Goal: Transaction & Acquisition: Purchase product/service

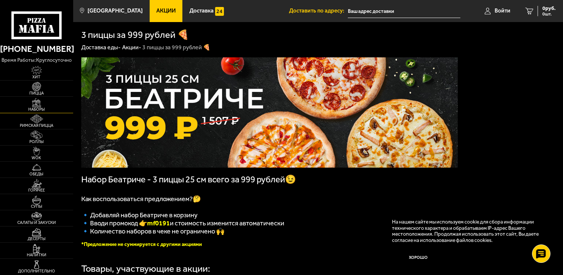
click at [35, 104] on img at bounding box center [36, 102] width 22 height 9
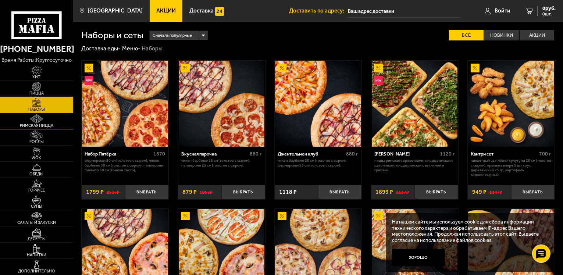
click at [36, 121] on img at bounding box center [36, 118] width 22 height 9
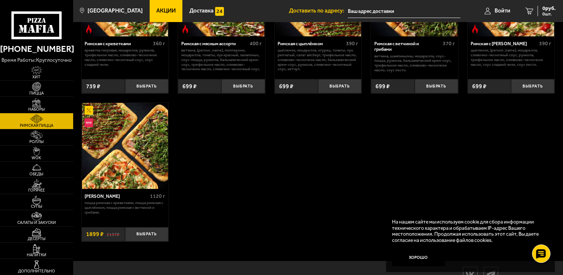
scroll to position [144, 0]
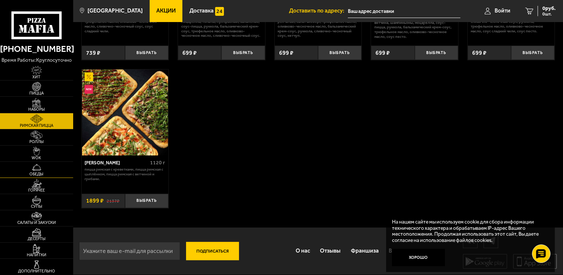
click at [38, 171] on img at bounding box center [36, 167] width 22 height 9
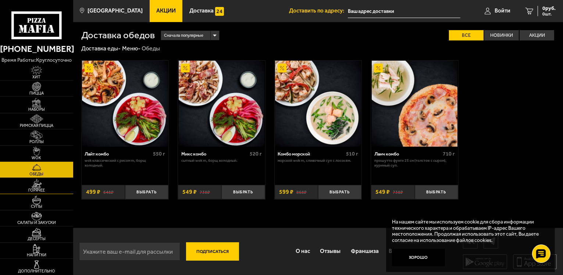
click at [38, 182] on img at bounding box center [36, 183] width 22 height 9
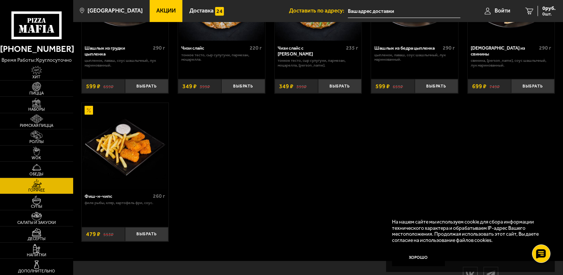
scroll to position [476, 0]
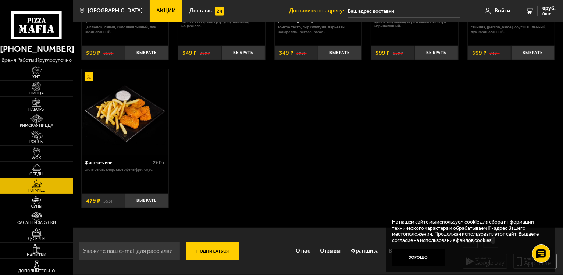
click at [41, 217] on img at bounding box center [36, 216] width 22 height 9
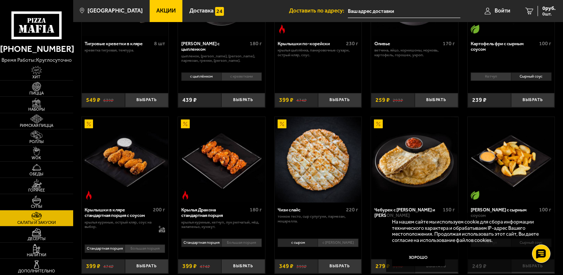
scroll to position [221, 0]
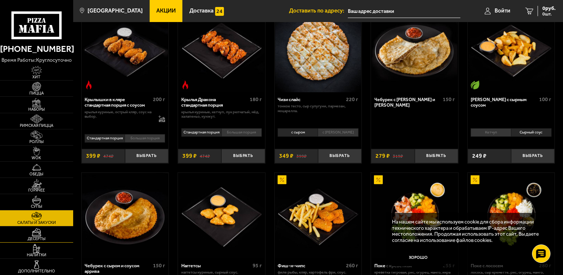
click at [42, 231] on img at bounding box center [36, 232] width 22 height 9
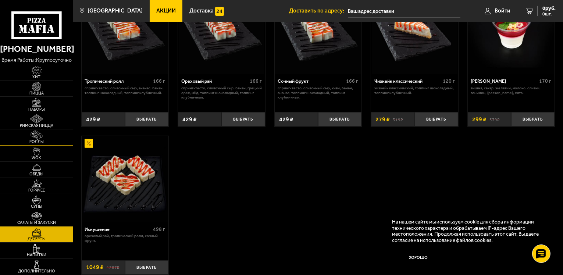
scroll to position [288, 0]
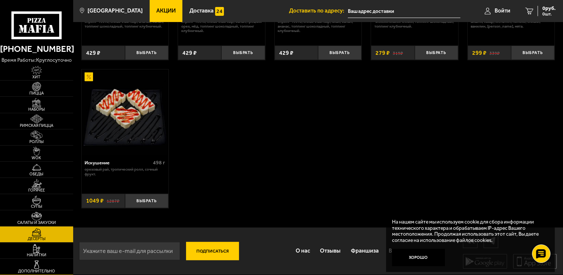
click at [40, 270] on span "Дополнительно" at bounding box center [36, 271] width 73 height 4
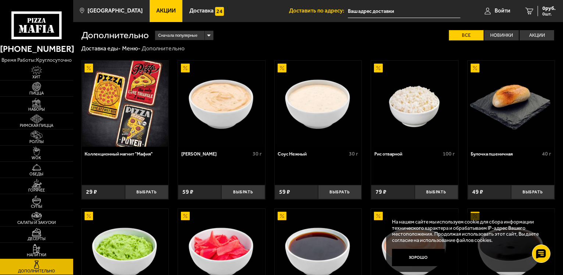
click at [210, 34] on div "Сначала популярные" at bounding box center [184, 36] width 58 height 10
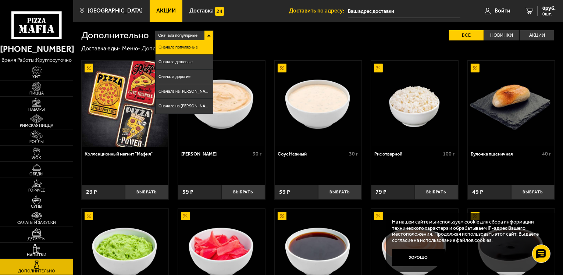
click at [189, 45] on li "Сначала популярные" at bounding box center [184, 47] width 57 height 15
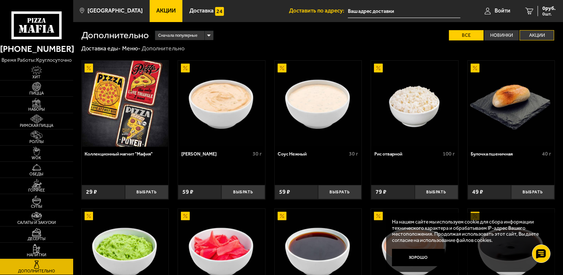
click at [530, 35] on label "Акции" at bounding box center [537, 35] width 35 height 11
click at [0, 0] on input "Акции" at bounding box center [0, 0] width 0 height 0
click at [540, 34] on label "Акции" at bounding box center [537, 35] width 35 height 11
click at [0, 0] on input "Акции" at bounding box center [0, 0] width 0 height 0
click at [538, 35] on label "Акции" at bounding box center [537, 35] width 35 height 11
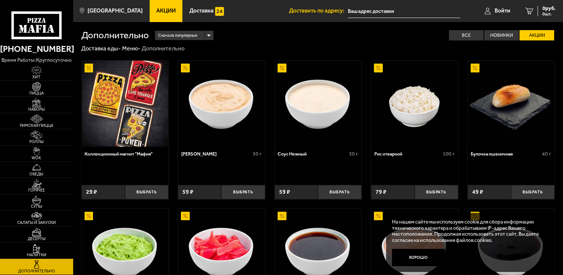
click at [0, 0] on input "Акции" at bounding box center [0, 0] width 0 height 0
click at [28, 28] on icon at bounding box center [36, 25] width 51 height 28
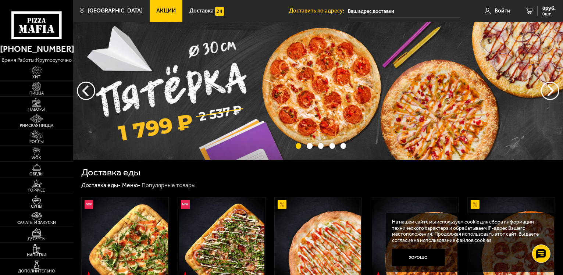
click at [156, 11] on span "Акции" at bounding box center [165, 11] width 19 height 6
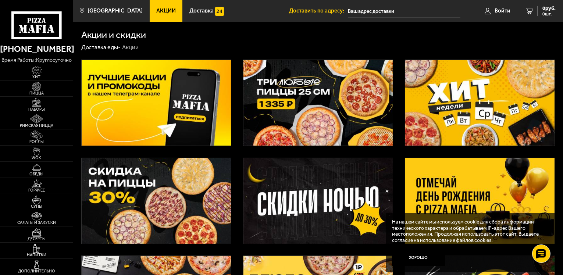
click at [475, 114] on img at bounding box center [479, 103] width 149 height 86
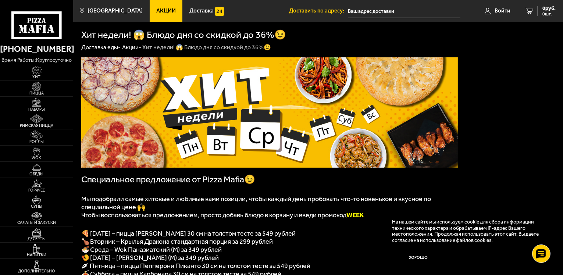
click at [153, 6] on link "Акции" at bounding box center [166, 11] width 33 height 22
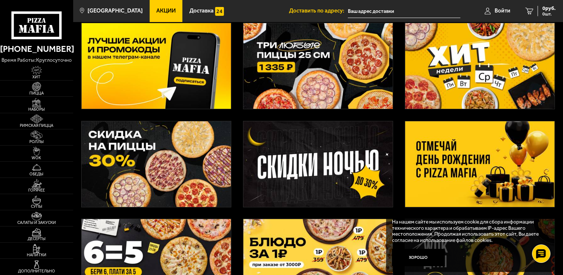
scroll to position [74, 0]
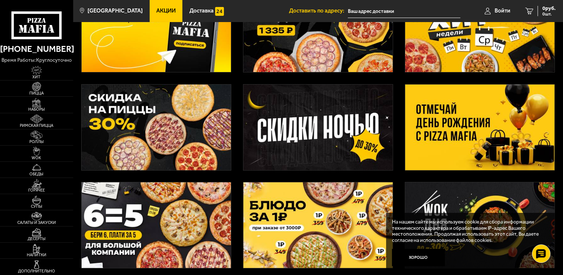
click at [131, 124] on img at bounding box center [156, 128] width 149 height 86
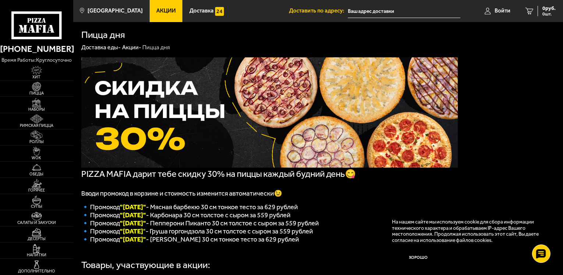
click at [156, 13] on span "Акции" at bounding box center [165, 11] width 19 height 6
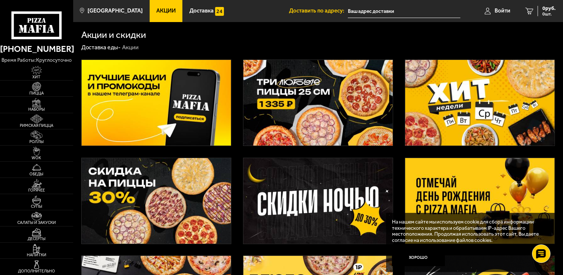
scroll to position [74, 0]
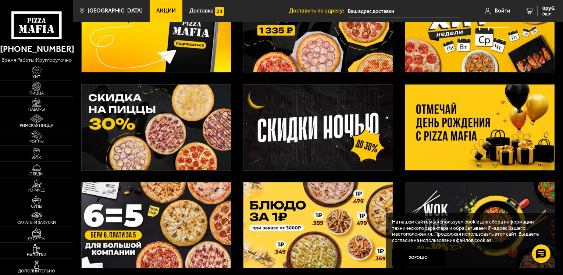
click at [496, 118] on img at bounding box center [479, 128] width 149 height 86
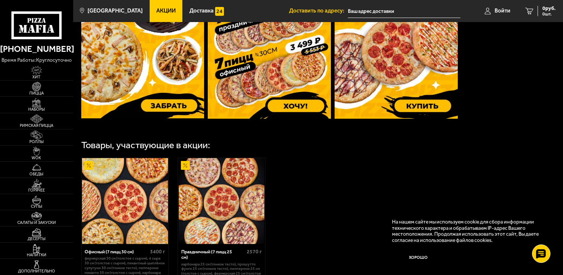
scroll to position [218, 0]
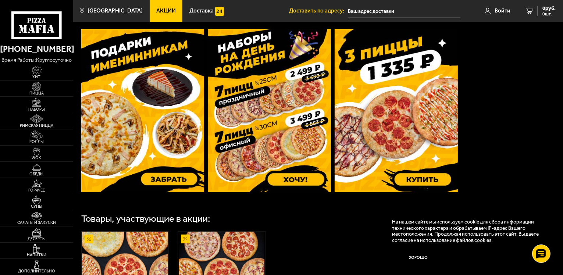
click at [175, 182] on img at bounding box center [142, 110] width 123 height 163
click at [295, 181] on img at bounding box center [269, 110] width 123 height 163
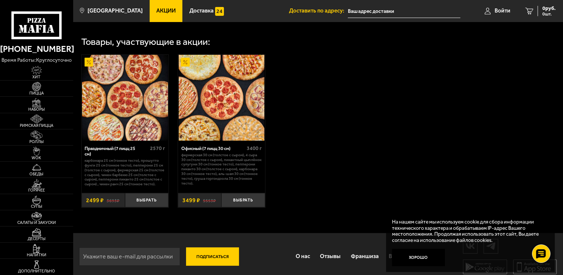
scroll to position [228, 0]
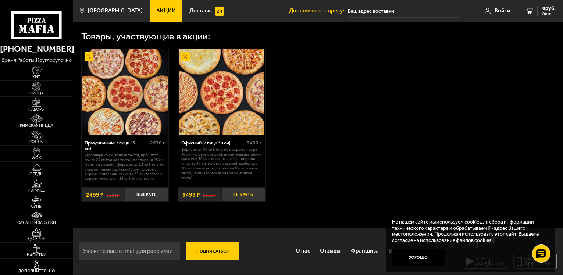
click at [246, 196] on button "Выбрать" at bounding box center [242, 195] width 43 height 14
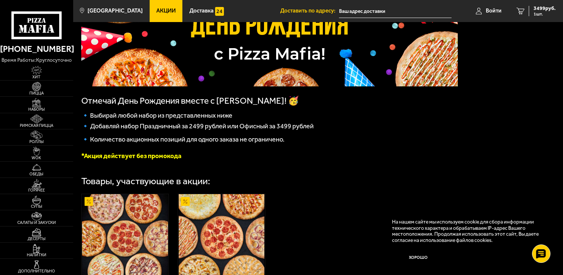
scroll to position [0, 0]
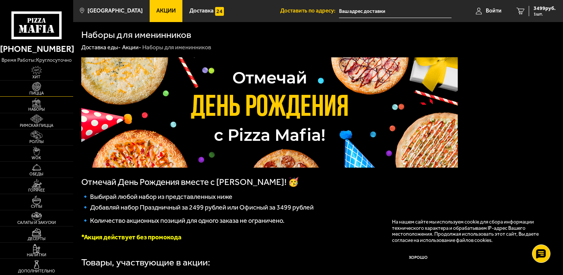
click at [35, 85] on img at bounding box center [36, 86] width 22 height 9
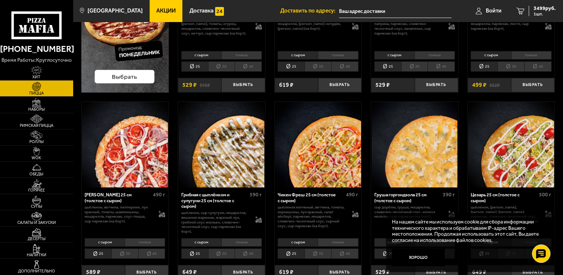
scroll to position [184, 0]
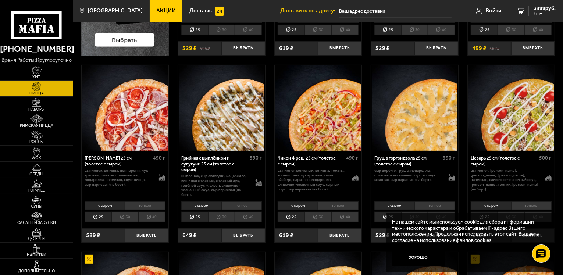
click at [36, 120] on img at bounding box center [36, 118] width 22 height 9
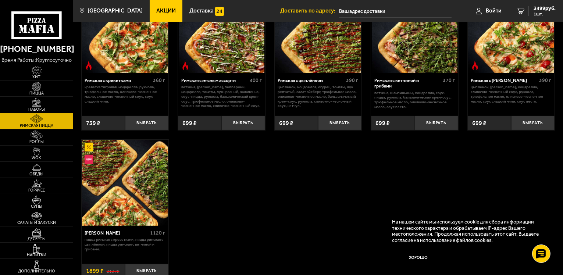
scroll to position [110, 0]
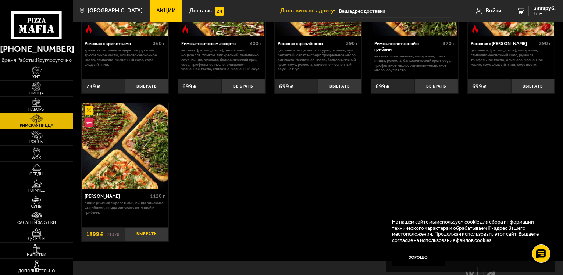
click at [145, 234] on button "Выбрать" at bounding box center [146, 234] width 43 height 14
click at [545, 4] on link "2 5398 руб. 2 шт." at bounding box center [536, 11] width 54 height 22
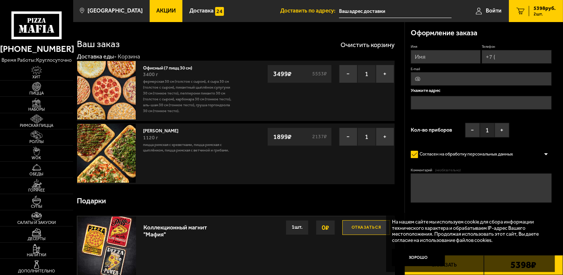
click at [260, 200] on div "Подарки" at bounding box center [236, 201] width 318 height 22
click at [447, 60] on input "Имя" at bounding box center [446, 57] width 70 height 14
type input "[PERSON_NAME]"
drag, startPoint x: 494, startPoint y: 57, endPoint x: 503, endPoint y: 62, distance: 9.9
click at [494, 57] on input "Телефон" at bounding box center [517, 57] width 70 height 14
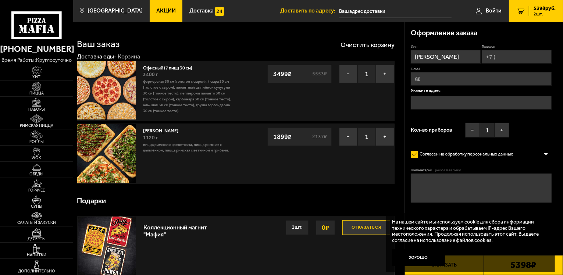
click at [496, 57] on input "Телефон" at bounding box center [517, 57] width 70 height 14
type input "[PHONE_NUMBER]"
click button "Выбрать способ оплаты" at bounding box center [0, 0] width 0 height 0
click at [427, 78] on input "E-mail" at bounding box center [481, 80] width 141 height 14
type input "[PERSON_NAME]"
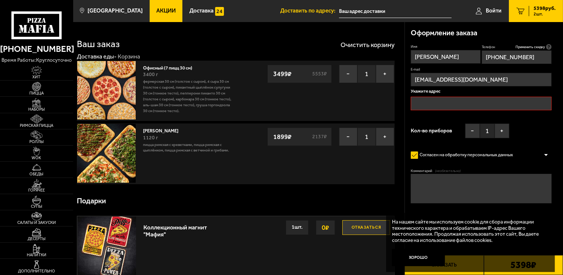
type input "[EMAIL_ADDRESS][DOMAIN_NAME]"
click at [434, 102] on input "text" at bounding box center [481, 104] width 141 height 14
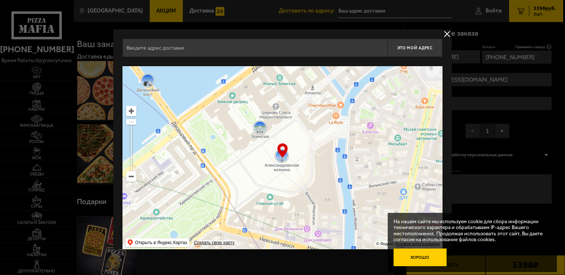
click at [418, 256] on button "Хорошо" at bounding box center [420, 258] width 53 height 18
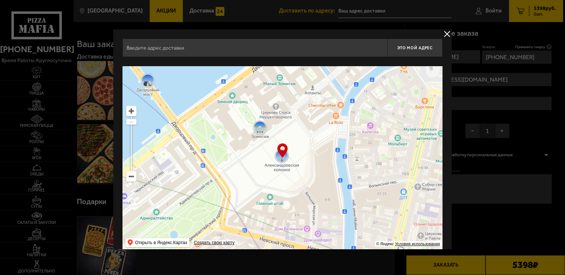
click at [178, 48] on input "text" at bounding box center [255, 48] width 265 height 18
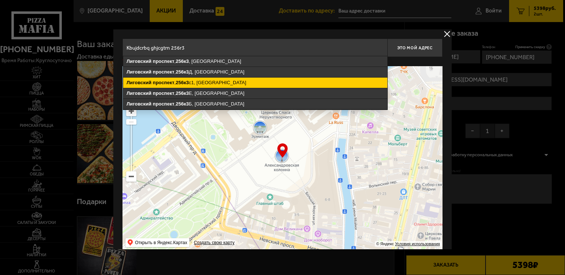
click at [187, 81] on ymaps "256к3" at bounding box center [182, 83] width 13 height 6
type input "[STREET_ADDRESS]"
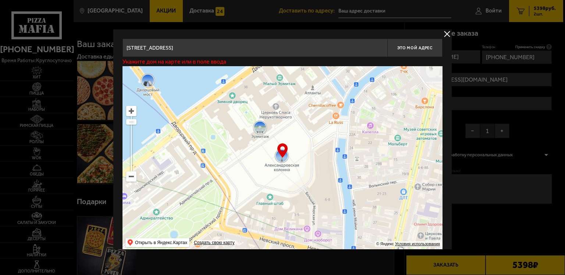
type input "[STREET_ADDRESS]"
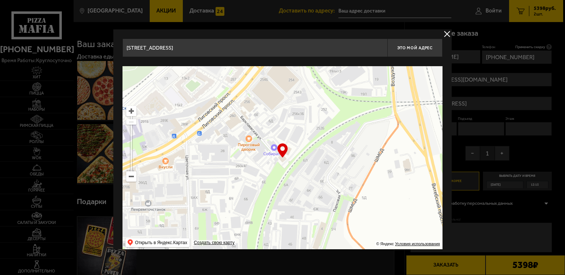
click at [252, 49] on input "[STREET_ADDRESS]" at bounding box center [255, 48] width 265 height 18
click at [283, 157] on div "… © Яндекс Условия использования Открыть в Яндекс.Картах Создать свою карту" at bounding box center [283, 158] width 320 height 184
click at [281, 155] on div "… © Яндекс Условия использования Открыть в Яндекс.Картах Создать свою карту" at bounding box center [283, 158] width 320 height 184
click at [228, 47] on input "Санкт-Петербург, Лиговский проспект, 256к3с1 .3 этаж Мастер Бобр" at bounding box center [255, 48] width 265 height 18
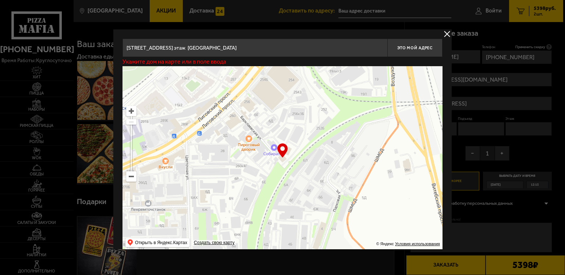
click at [225, 47] on input "Санкт-Петербург, Лиговский проспект, 256к3с1 .3 этаж Мастер Бобр" at bounding box center [255, 48] width 265 height 18
click at [217, 48] on input "Санкт-Петербург, Лиговский проспект, 256 к3с1 .3 этаж Мастер Бобр" at bounding box center [255, 48] width 265 height 18
click at [243, 48] on input "Санкт-Петербург, Лиговский проспект, дом 256 к3с1 .3 этаж Мастер Бобр" at bounding box center [255, 48] width 265 height 18
click at [337, 49] on input "Санкт-Петербург, Лиговский проспект, дом 256 к3 с1 .3 этаж Мастер Бобр" at bounding box center [255, 48] width 265 height 18
type input "Санкт-Петербург, Лиговский проспект, дом 256 к3 с1 .3 этаж Мастер Бобр"
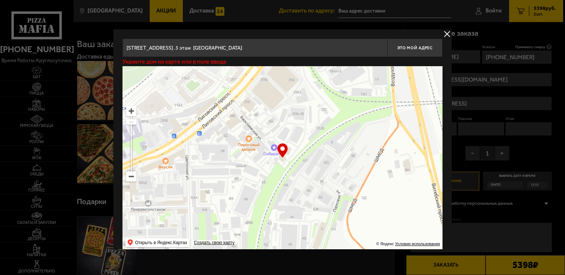
click at [280, 152] on div "… © Яндекс Условия использования Открыть в Яндекс.Картах Создать свою карту" at bounding box center [283, 158] width 320 height 184
click at [281, 157] on div "… © Яндекс Условия использования Открыть в Яндекс.Картах Создать свою карту" at bounding box center [283, 158] width 320 height 184
click at [281, 154] on div "… © Яндекс Условия использования Открыть в Яндекс.Картах Создать свою карту" at bounding box center [283, 158] width 320 height 184
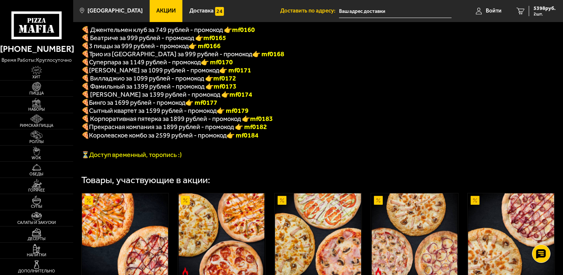
scroll to position [221, 0]
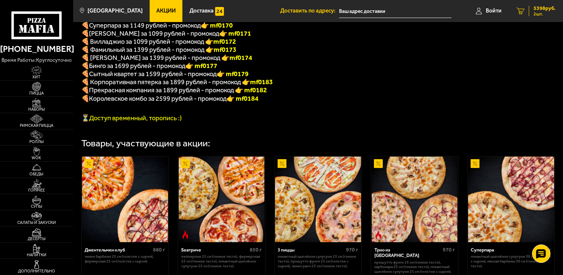
click at [539, 8] on span "5398 руб." at bounding box center [545, 8] width 22 height 5
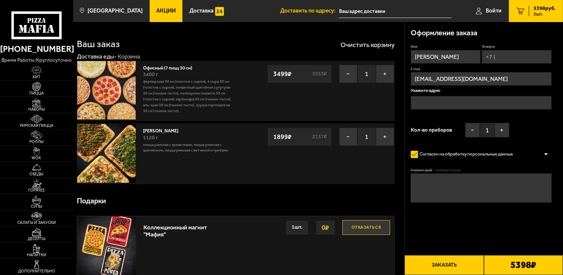
click at [430, 102] on input "text" at bounding box center [481, 103] width 141 height 14
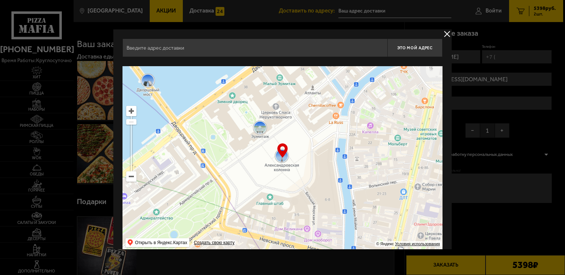
click at [170, 50] on input "text" at bounding box center [255, 48] width 265 height 18
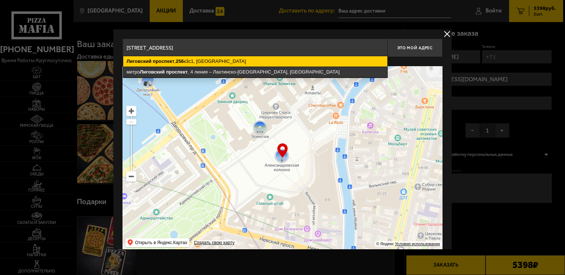
click at [223, 62] on ymaps "[STREET_ADDRESS]" at bounding box center [255, 61] width 264 height 10
type input "[STREET_ADDRESS]"
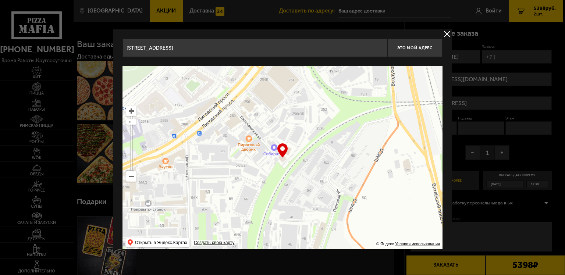
click at [281, 154] on div "… © Яндекс Условия использования Открыть в Яндекс.Картах Создать свою карту" at bounding box center [283, 158] width 320 height 184
drag, startPoint x: 416, startPoint y: 50, endPoint x: 425, endPoint y: 60, distance: 13.1
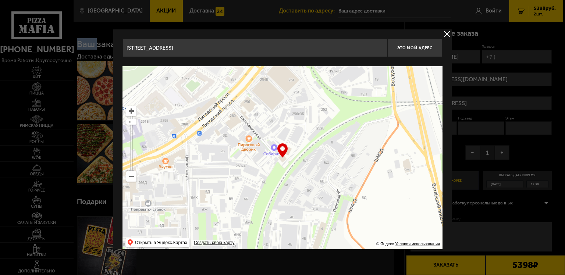
click at [416, 50] on button "Это мой адрес" at bounding box center [414, 48] width 55 height 18
type input "[STREET_ADDRESS]"
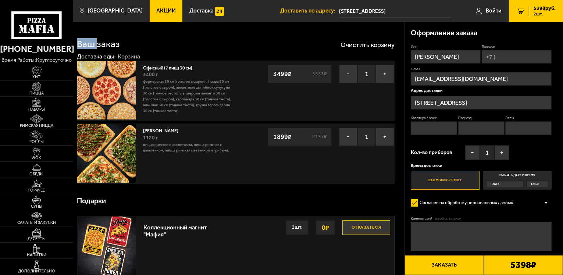
drag, startPoint x: 426, startPoint y: 127, endPoint x: 436, endPoint y: 125, distance: 9.7
click at [426, 127] on input "Квартира / офис" at bounding box center [434, 128] width 46 height 14
type input "Мастер бобр"
click at [514, 128] on input "Этаж" at bounding box center [528, 128] width 46 height 14
type input "3"
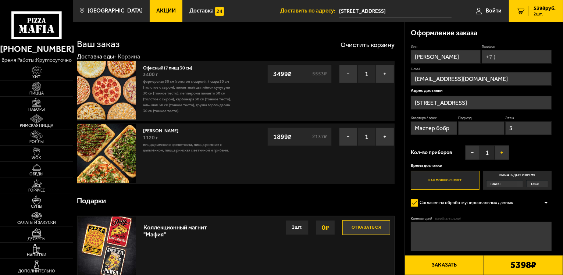
click at [503, 152] on button "+" at bounding box center [502, 152] width 15 height 15
click at [446, 177] on label "Как можно скорее" at bounding box center [445, 180] width 69 height 19
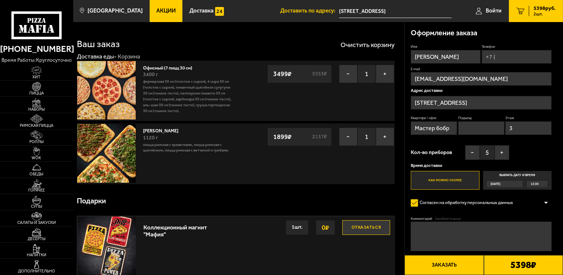
click at [0, 0] on input "Как можно скорее" at bounding box center [0, 0] width 0 height 0
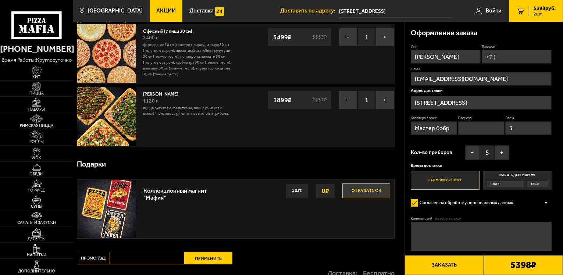
click at [495, 59] on input "Телефон" at bounding box center [517, 57] width 70 height 14
type input "[PHONE_NUMBER]"
click at [469, 68] on label "E-mail" at bounding box center [481, 69] width 141 height 5
click at [469, 73] on input "[EMAIL_ADDRESS][DOMAIN_NAME]" at bounding box center [481, 80] width 141 height 14
click at [445, 266] on button "Заказать" at bounding box center [444, 265] width 79 height 20
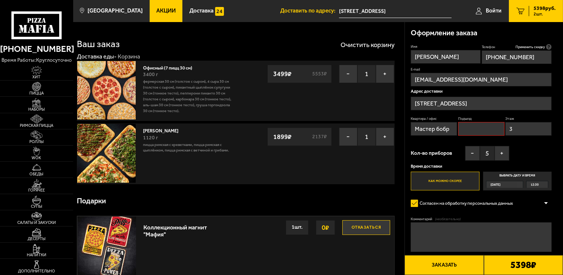
scroll to position [0, 0]
click at [372, 222] on button "Отказаться" at bounding box center [366, 227] width 48 height 15
click at [428, 227] on textarea "Комментарий (необязательно)" at bounding box center [481, 237] width 141 height 29
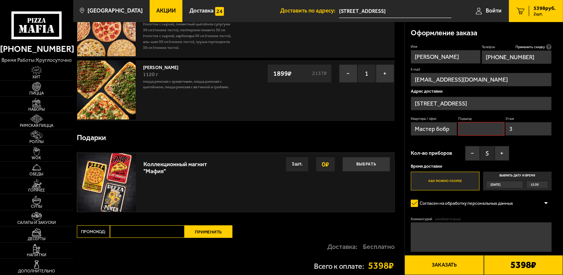
scroll to position [137, 0]
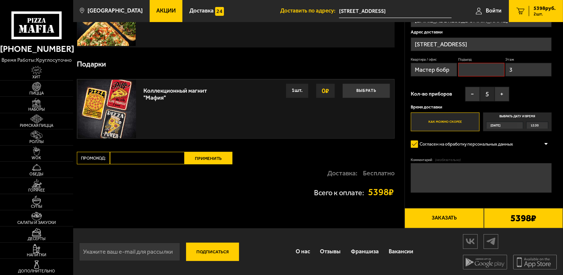
click at [443, 217] on button "Заказать" at bounding box center [444, 218] width 79 height 20
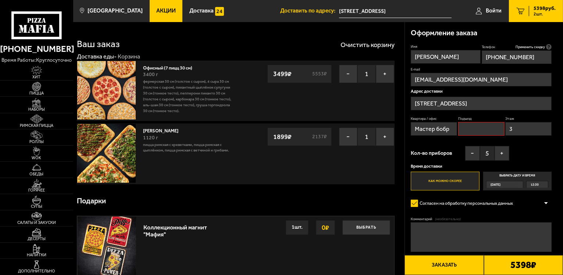
scroll to position [0, 0]
click at [450, 181] on label "Как можно скорее" at bounding box center [445, 181] width 69 height 19
click at [0, 0] on input "Как можно скорее" at bounding box center [0, 0] width 0 height 0
click at [450, 181] on label "Как можно скорее" at bounding box center [445, 181] width 69 height 19
click at [0, 0] on input "Как можно скорее" at bounding box center [0, 0] width 0 height 0
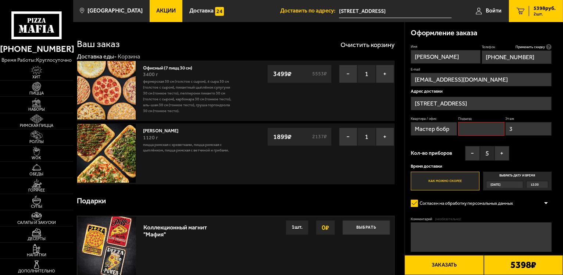
click at [450, 181] on label "Как можно скорее" at bounding box center [445, 181] width 69 height 19
click at [0, 0] on input "Как можно скорее" at bounding box center [0, 0] width 0 height 0
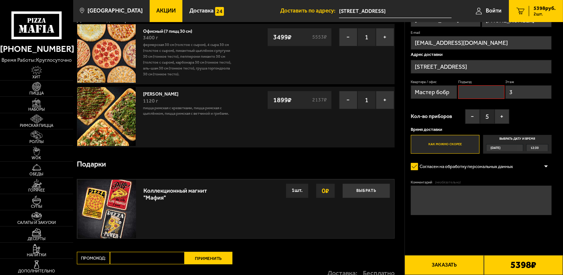
scroll to position [137, 0]
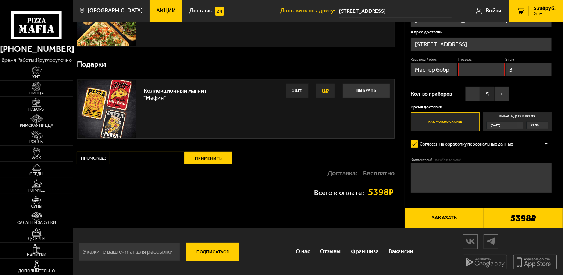
click at [442, 219] on button "Заказать" at bounding box center [444, 218] width 79 height 20
click at [443, 220] on button "Заказать" at bounding box center [444, 218] width 79 height 20
drag, startPoint x: 107, startPoint y: 255, endPoint x: 157, endPoint y: 245, distance: 50.3
click at [108, 255] on input "email" at bounding box center [129, 252] width 101 height 18
click at [131, 253] on input "krulenkospb@mail/ru" at bounding box center [129, 252] width 101 height 18
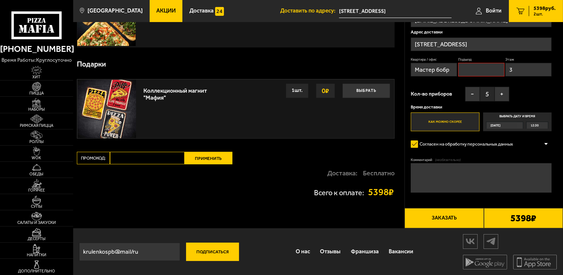
click at [132, 251] on input "krulenkospb@mail/ru" at bounding box center [129, 252] width 101 height 18
type input "[EMAIL_ADDRESS][DOMAIN_NAME]"
click at [224, 200] on div "Всего к оплате: 5398 ₽" at bounding box center [236, 192] width 318 height 21
click at [454, 220] on button "Заказать" at bounding box center [444, 218] width 79 height 20
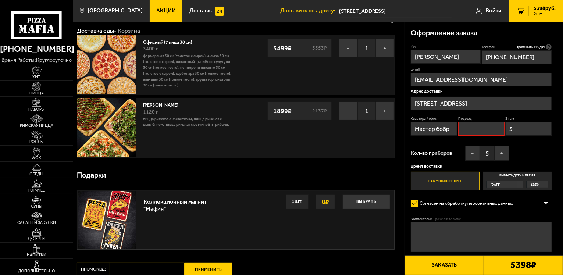
scroll to position [0, 0]
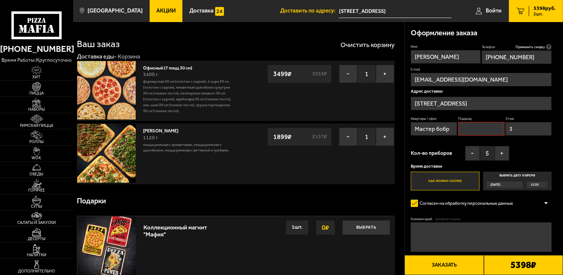
click at [444, 231] on textarea "Комментарий (необязательно)" at bounding box center [481, 237] width 141 height 29
click at [544, 203] on div at bounding box center [546, 204] width 11 height 6
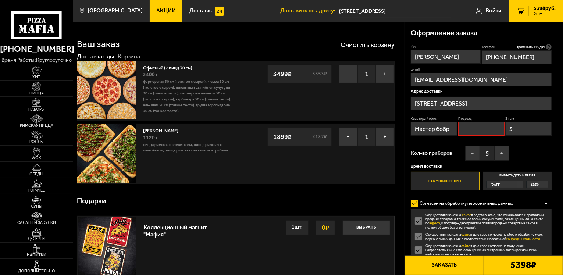
click at [417, 222] on label "Осуществляя заказ на сайте я подтверждаю, что ознакомился с правилами продажи т…" at bounding box center [481, 221] width 141 height 17
click at [0, 0] on input "Осуществляя заказ на сайте я подтверждаю, что ознакомился с правилами продажи т…" at bounding box center [0, 0] width 0 height 0
click at [418, 235] on label "Осуществляя заказ на сайте я даю свое согласие на сбор и обработку моих персона…" at bounding box center [481, 236] width 141 height 8
click at [0, 0] on input "Осуществляя заказ на сайте я даю свое согласие на сбор и обработку моих персона…" at bounding box center [0, 0] width 0 height 0
click at [417, 232] on div "Осуществляя заказ на сайте я подтверждаю, что ознакомился с правилами продажи т…" at bounding box center [481, 235] width 141 height 53
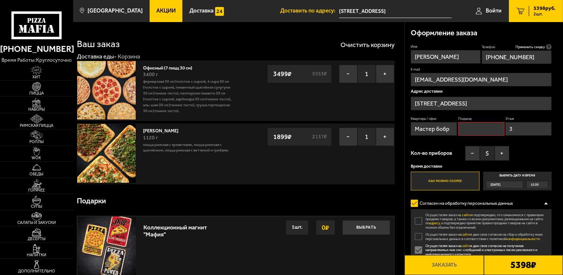
click at [416, 220] on label "Осуществляя заказ на сайте я подтверждаю, что ознакомился с правилами продажи т…" at bounding box center [481, 221] width 141 height 17
click at [0, 0] on input "Осуществляя заказ на сайте я подтверждаю, что ознакомился с правилами продажи т…" at bounding box center [0, 0] width 0 height 0
click at [418, 235] on label "Осуществляя заказ на сайте я даю свое согласие на сбор и обработку моих персона…" at bounding box center [481, 236] width 141 height 8
click at [0, 0] on input "Осуществляя заказ на сайте я даю свое согласие на сбор и обработку моих персона…" at bounding box center [0, 0] width 0 height 0
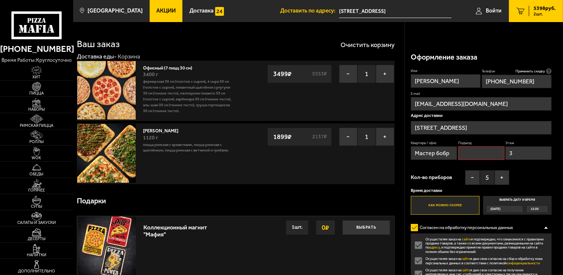
scroll to position [137, 0]
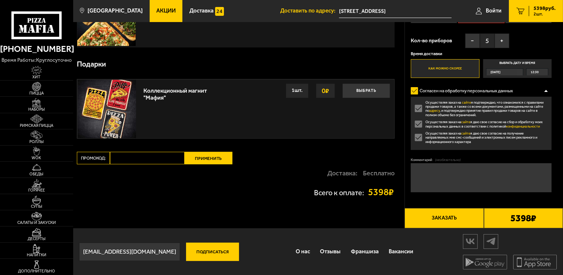
click at [434, 179] on textarea "Комментарий (необязательно)" at bounding box center [481, 177] width 141 height 29
type textarea "V"
type textarea "Мастер Бобр"
click at [464, 65] on label "Как можно скорее" at bounding box center [445, 68] width 69 height 19
click at [0, 0] on input "Как можно скорее" at bounding box center [0, 0] width 0 height 0
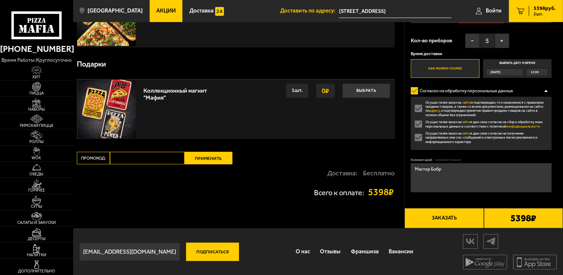
click at [509, 69] on div "[DATE]" at bounding box center [502, 72] width 31 height 7
click at [0, 0] on input "Выбрать дату и время [DATE] 12:30" at bounding box center [0, 0] width 0 height 0
click at [456, 219] on button "Заказать" at bounding box center [444, 218] width 79 height 20
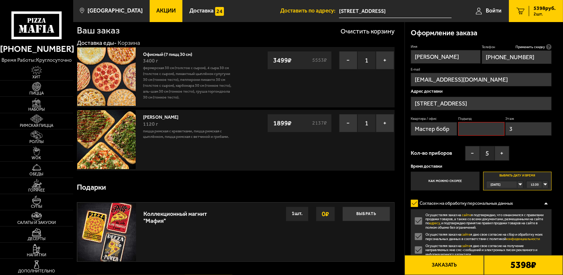
scroll to position [0, 0]
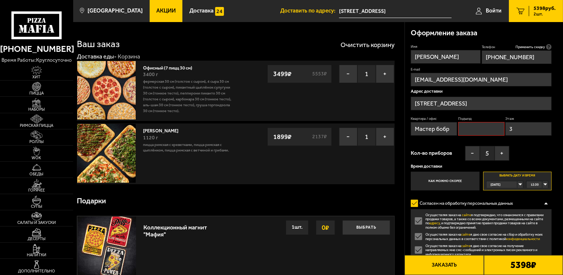
click at [480, 127] on input "Подъезд" at bounding box center [481, 129] width 46 height 14
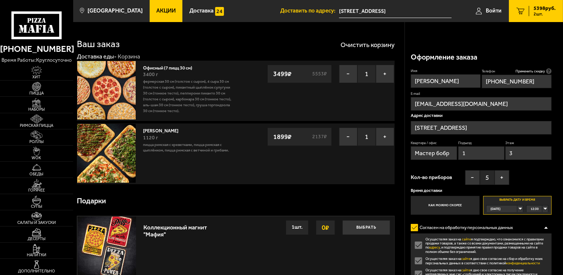
scroll to position [137, 0]
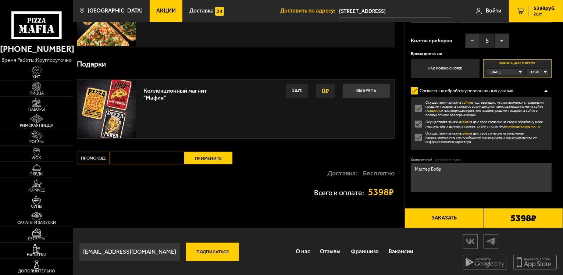
type input "1"
click at [458, 218] on button "Заказать" at bounding box center [444, 218] width 79 height 20
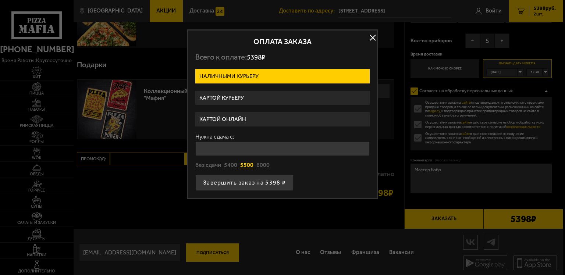
click at [248, 164] on button "5500" at bounding box center [246, 165] width 13 height 8
type input "5500"
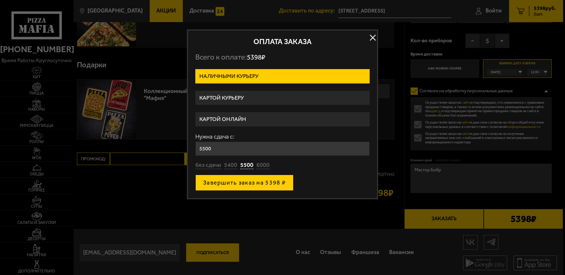
click at [246, 181] on button "Завершить заказ на 5398 ₽" at bounding box center [244, 183] width 98 height 16
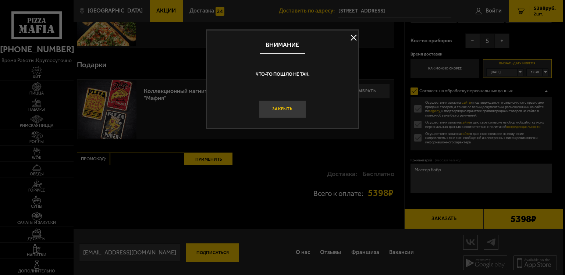
click at [278, 113] on button "Закрыть" at bounding box center [282, 109] width 47 height 18
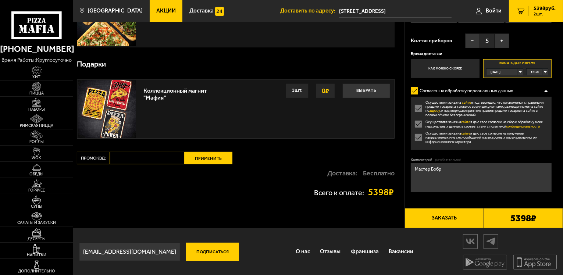
click at [469, 216] on button "Заказать" at bounding box center [444, 218] width 79 height 20
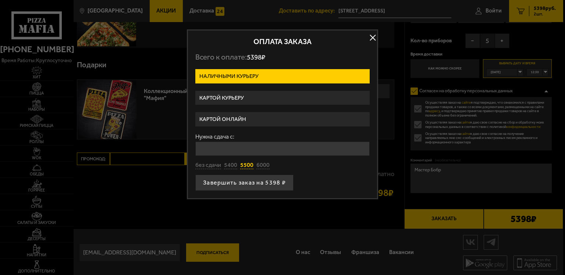
click at [246, 164] on button "5500" at bounding box center [246, 165] width 13 height 8
type input "5500"
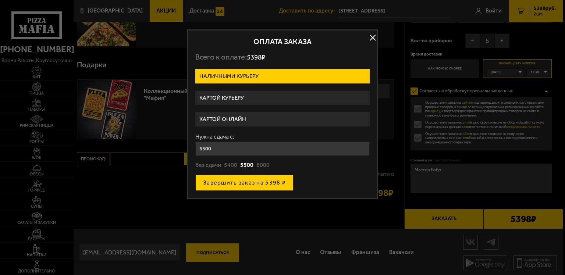
click at [239, 185] on button "Завершить заказ на 5398 ₽" at bounding box center [244, 183] width 98 height 16
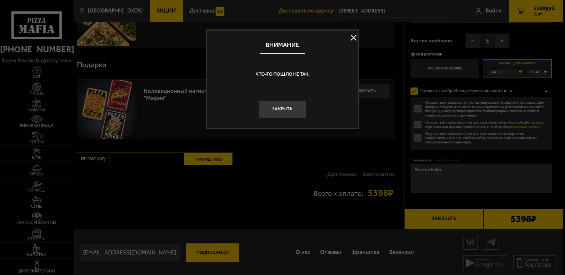
click at [275, 109] on button "Закрыть" at bounding box center [282, 109] width 47 height 18
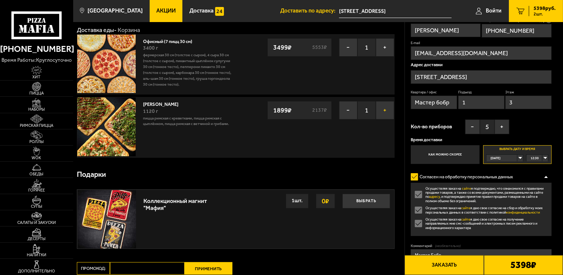
scroll to position [0, 0]
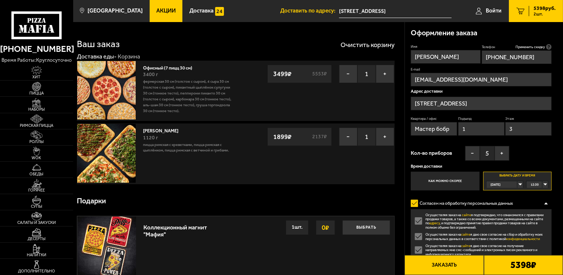
click at [455, 270] on button "Заказать" at bounding box center [444, 265] width 79 height 20
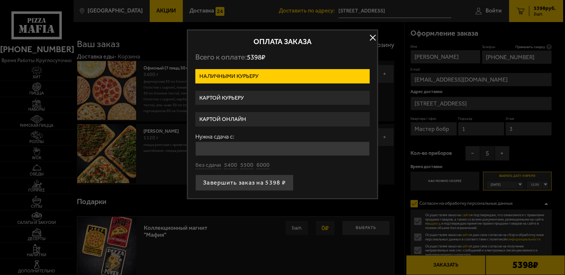
click at [235, 74] on label "Наличными курьеру" at bounding box center [282, 76] width 174 height 14
click at [0, 0] on input "Наличными курьеру" at bounding box center [0, 0] width 0 height 0
click at [248, 165] on button "5500" at bounding box center [246, 165] width 13 height 8
type input "5500"
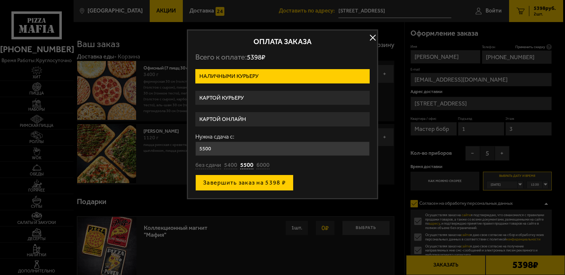
click at [256, 182] on button "Завершить заказ на 5398 ₽" at bounding box center [244, 183] width 98 height 16
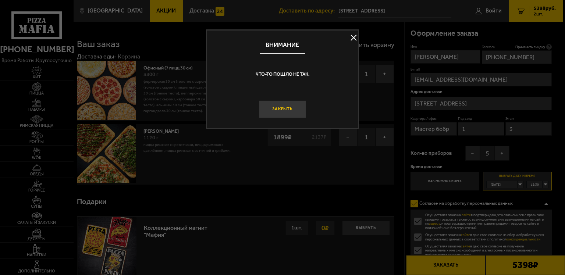
click at [284, 108] on button "Закрыть" at bounding box center [282, 109] width 47 height 18
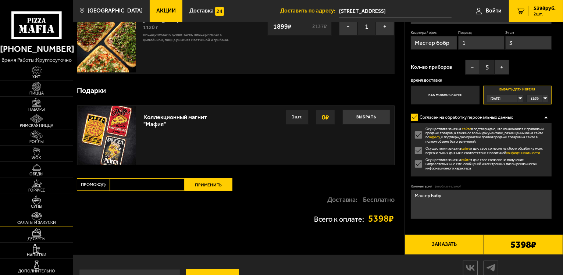
scroll to position [137, 0]
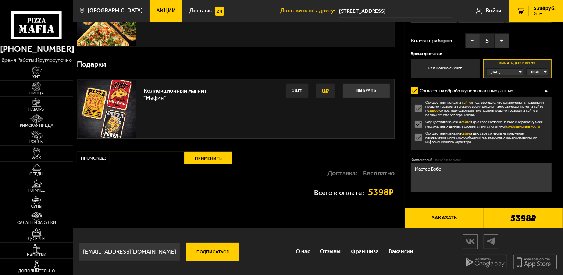
click at [546, 72] on div "12:30" at bounding box center [537, 72] width 21 height 7
click at [540, 90] on li "13:00" at bounding box center [537, 93] width 21 height 7
click at [457, 214] on button "Заказать" at bounding box center [444, 218] width 79 height 20
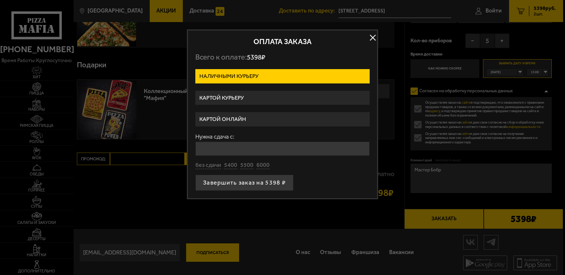
click at [256, 73] on label "Наличными курьеру" at bounding box center [282, 76] width 174 height 14
click at [0, 0] on input "Наличными курьеру" at bounding box center [0, 0] width 0 height 0
click at [246, 164] on button "5500" at bounding box center [246, 165] width 13 height 8
type input "5500"
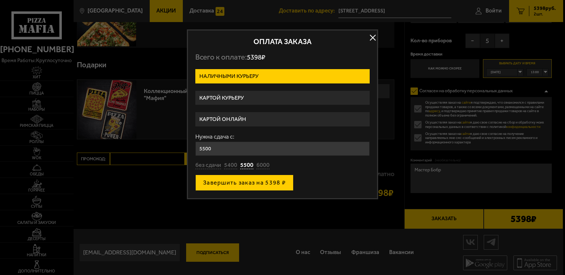
click at [242, 181] on button "Завершить заказ на 5398 ₽" at bounding box center [244, 183] width 98 height 16
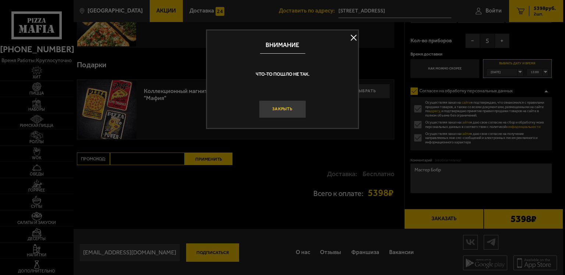
click at [287, 110] on button "Закрыть" at bounding box center [282, 109] width 47 height 18
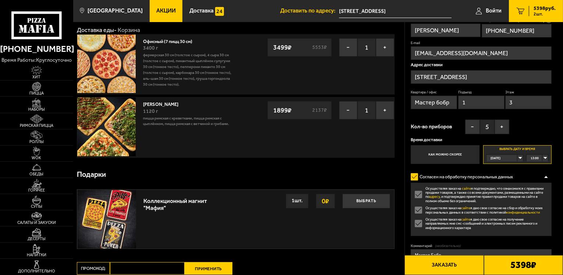
scroll to position [0, 0]
